Goal: Task Accomplishment & Management: Manage account settings

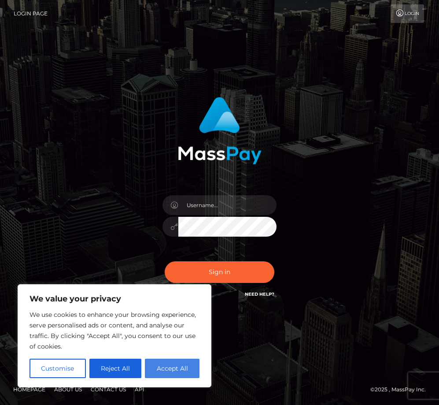
click at [172, 366] on button "Accept All" at bounding box center [172, 367] width 55 height 19
checkbox input "true"
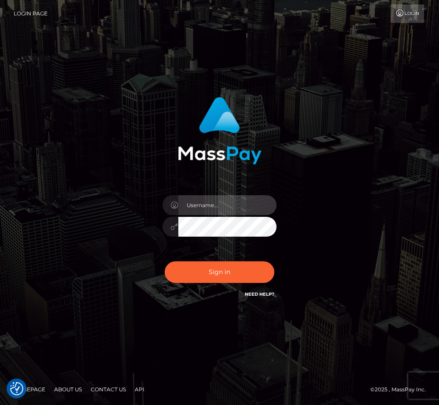
click at [207, 203] on input "text" at bounding box center [227, 205] width 99 height 20
type input "[PERSON_NAME][EMAIL_ADDRESS][PERSON_NAME][DOMAIN_NAME]"
click at [165, 261] on button "Sign in" at bounding box center [220, 272] width 110 height 22
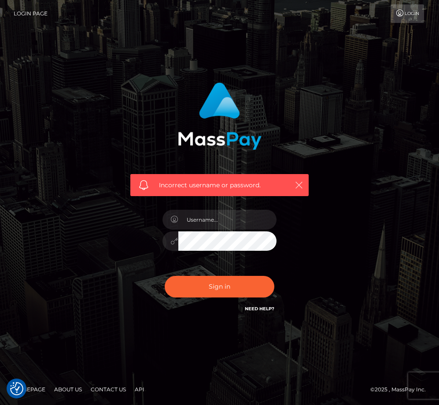
click at [302, 185] on icon "button" at bounding box center [299, 185] width 9 height 9
click at [242, 221] on input "text" at bounding box center [227, 220] width 99 height 20
type input "[PERSON_NAME][EMAIL_ADDRESS][PERSON_NAME][DOMAIN_NAME]"
click at [165, 276] on button "Sign in" at bounding box center [220, 287] width 110 height 22
